Goal: Download file/media

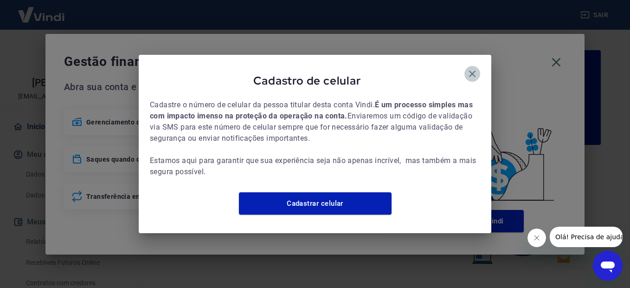
click at [474, 71] on icon "button" at bounding box center [472, 74] width 6 height 6
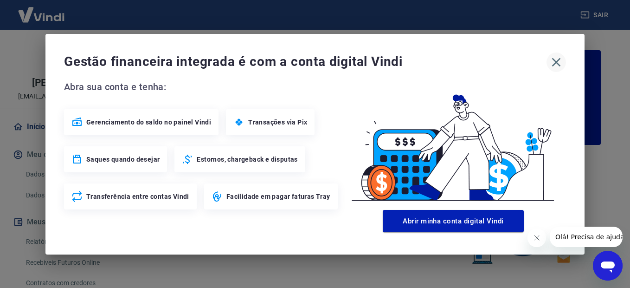
click at [556, 63] on icon "button" at bounding box center [556, 62] width 9 height 9
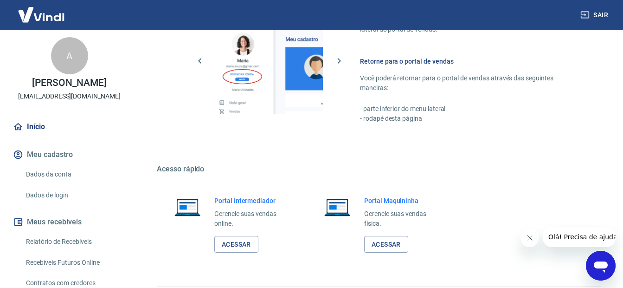
scroll to position [570, 0]
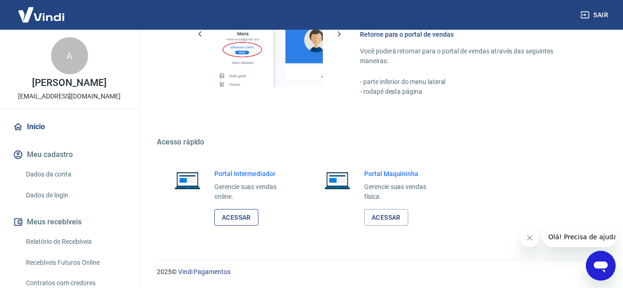
click at [234, 219] on link "Acessar" at bounding box center [236, 217] width 44 height 17
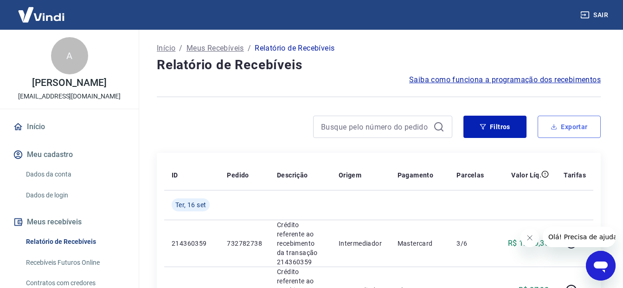
click at [569, 129] on button "Exportar" at bounding box center [569, 127] width 63 height 22
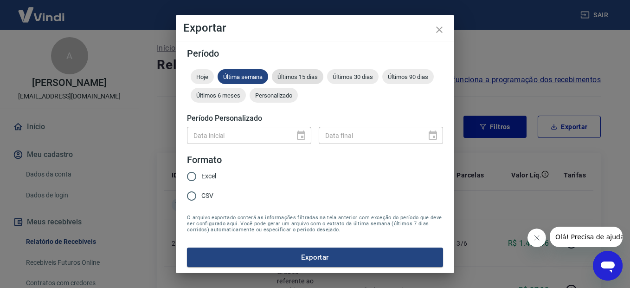
click at [295, 76] on span "Últimos 15 dias" at bounding box center [297, 76] width 51 height 7
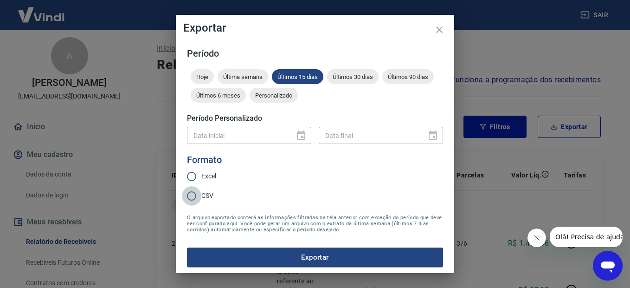
click at [191, 196] on input "CSV" at bounding box center [191, 195] width 19 height 19
radio input "true"
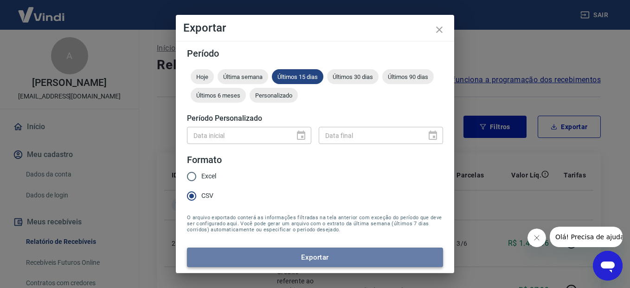
click at [319, 260] on button "Exportar" at bounding box center [315, 256] width 256 height 19
